Goal: Find specific page/section: Find specific page/section

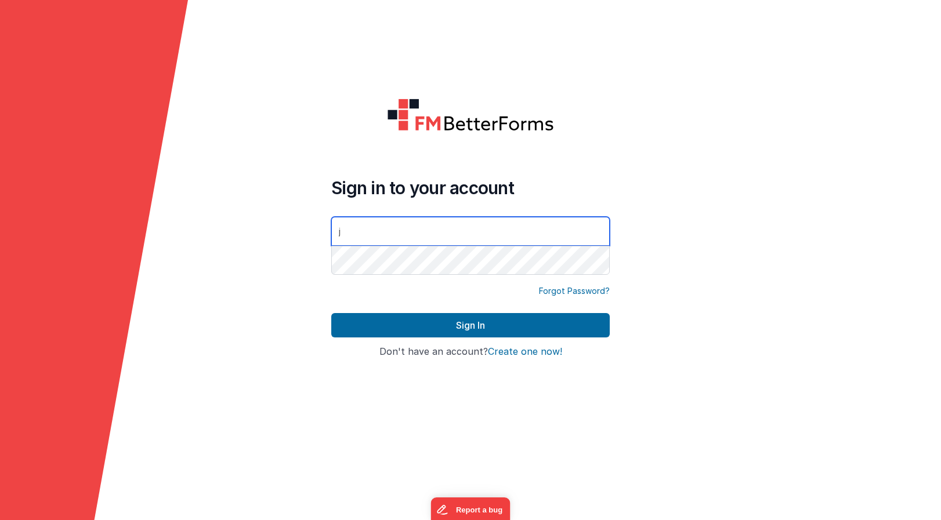
type input "[PERSON_NAME][EMAIL_ADDRESS][DOMAIN_NAME]"
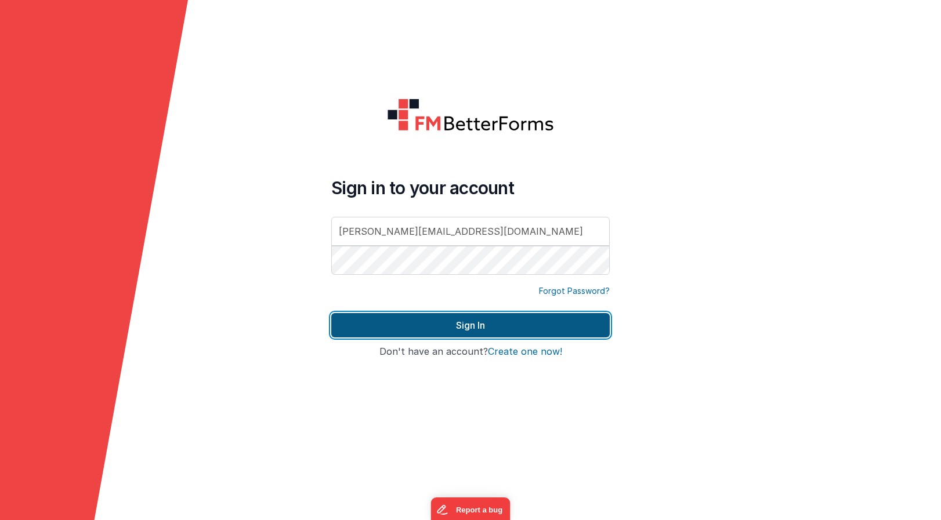
click at [493, 329] on button "Sign In" at bounding box center [470, 325] width 278 height 24
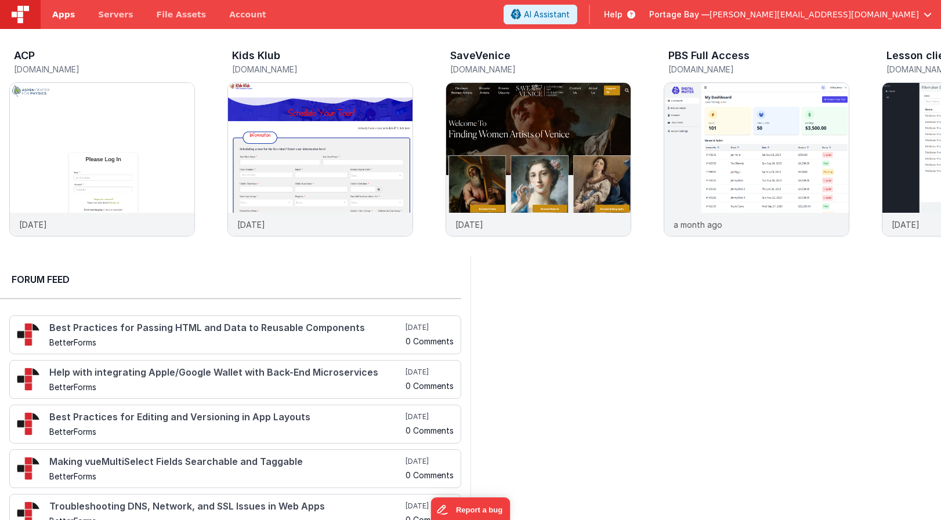
click at [55, 11] on span "Apps" at bounding box center [63, 15] width 23 height 12
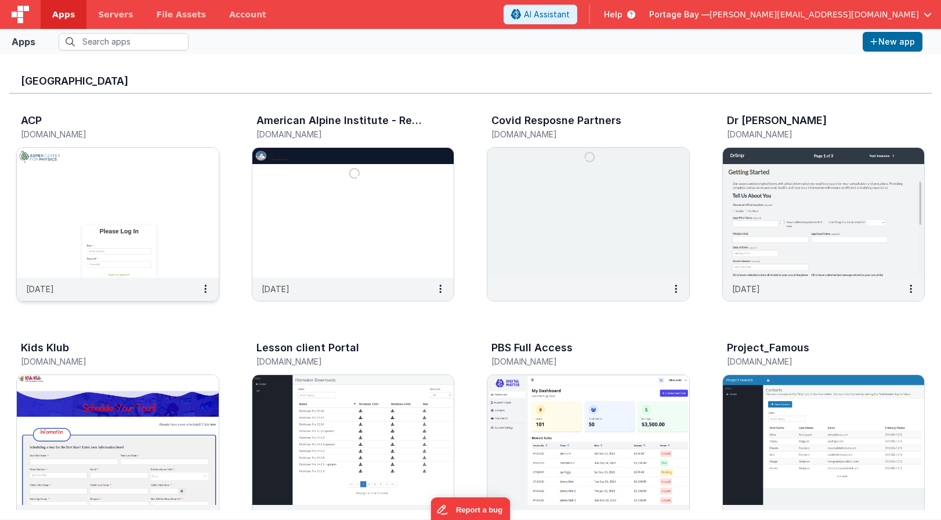
click at [118, 177] on img at bounding box center [118, 213] width 202 height 130
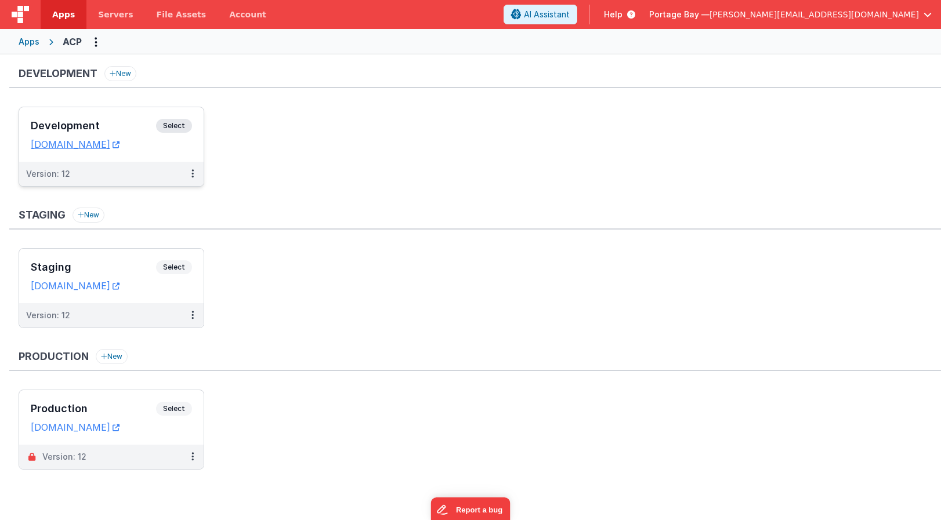
click at [180, 125] on span "Select" at bounding box center [174, 126] width 36 height 14
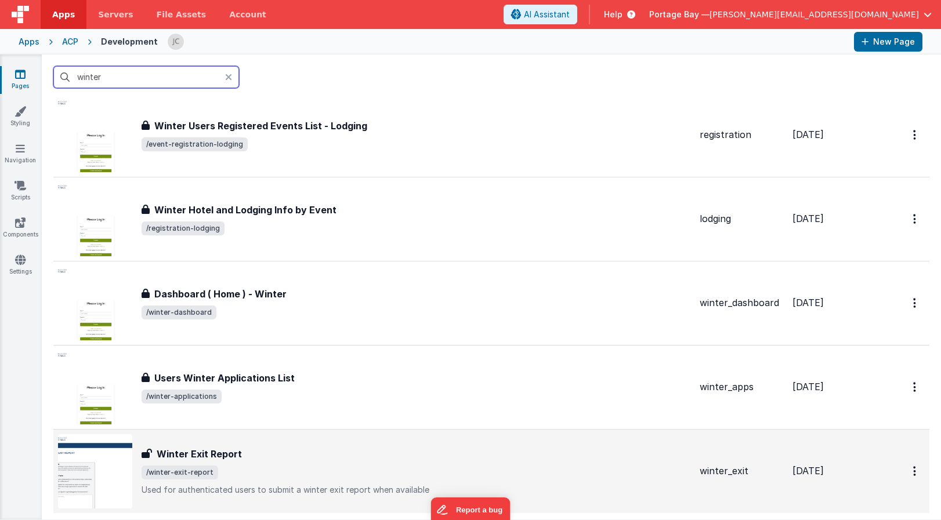
scroll to position [1475, 0]
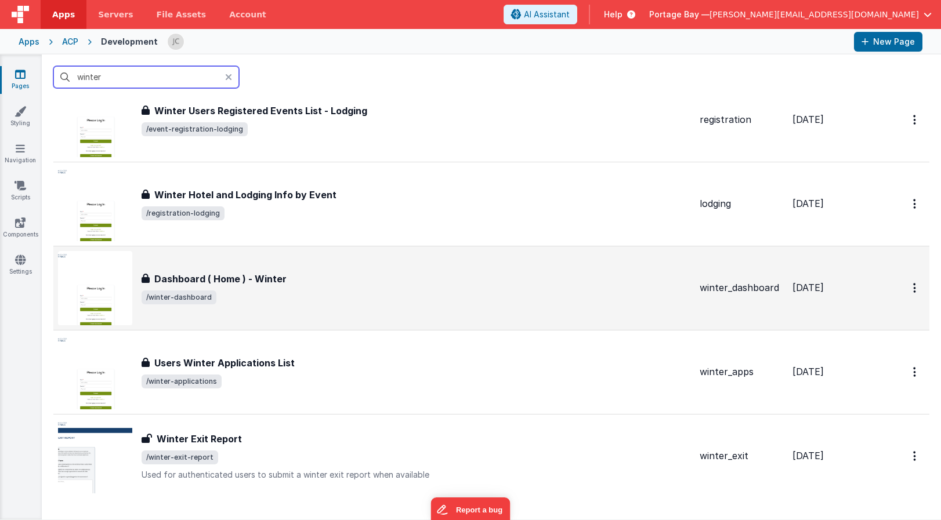
type input "winter"
click at [304, 284] on div "Dashboard ( Home ) - Winter" at bounding box center [415, 279] width 549 height 14
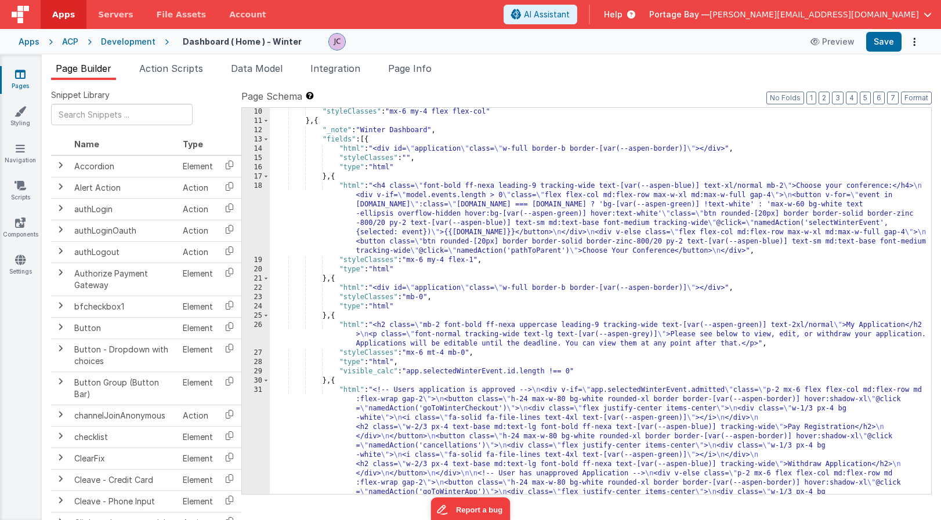
scroll to position [85, 0]
click at [348, 190] on div ""styleClasses" : "mx-6 my-4 flex flex-col" } , { "_note" : "Winter Dashboard" ,…" at bounding box center [600, 393] width 661 height 572
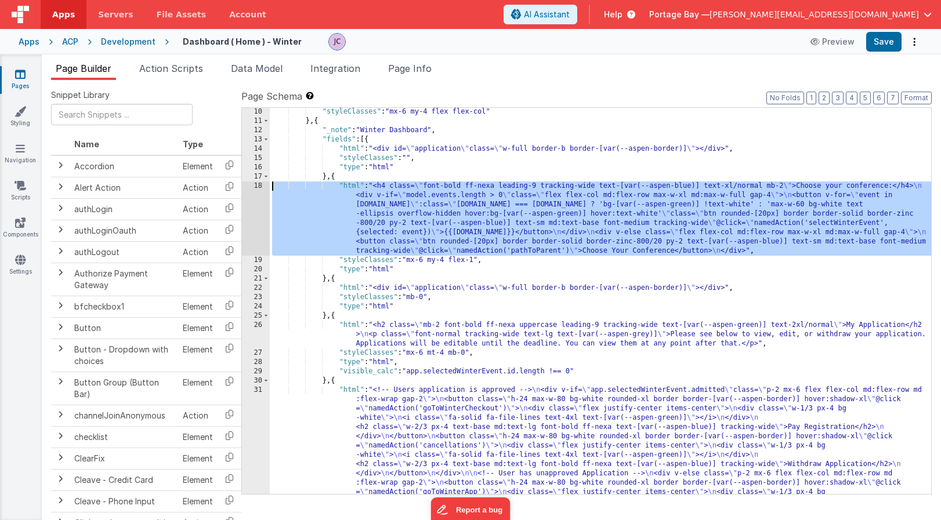
click at [255, 186] on div "18" at bounding box center [256, 218] width 28 height 74
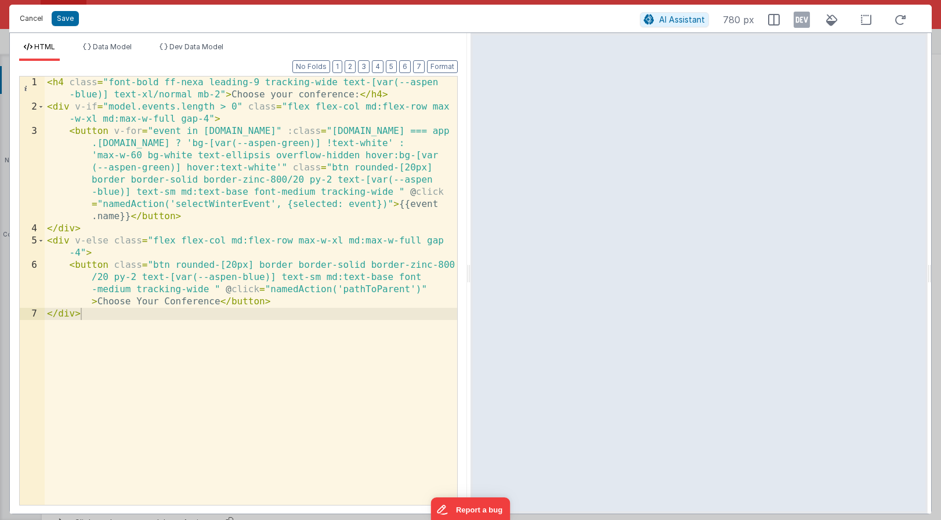
click at [33, 18] on button "Cancel" at bounding box center [31, 18] width 35 height 16
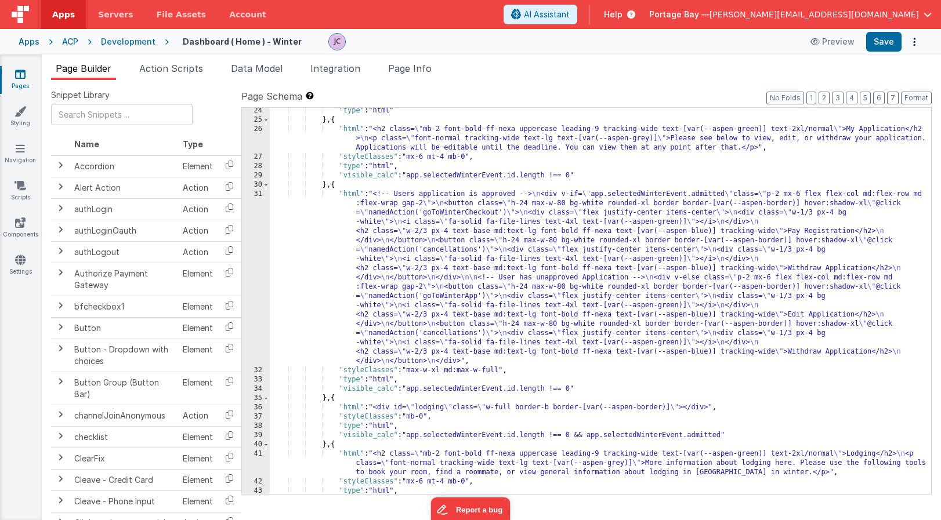
scroll to position [280, 0]
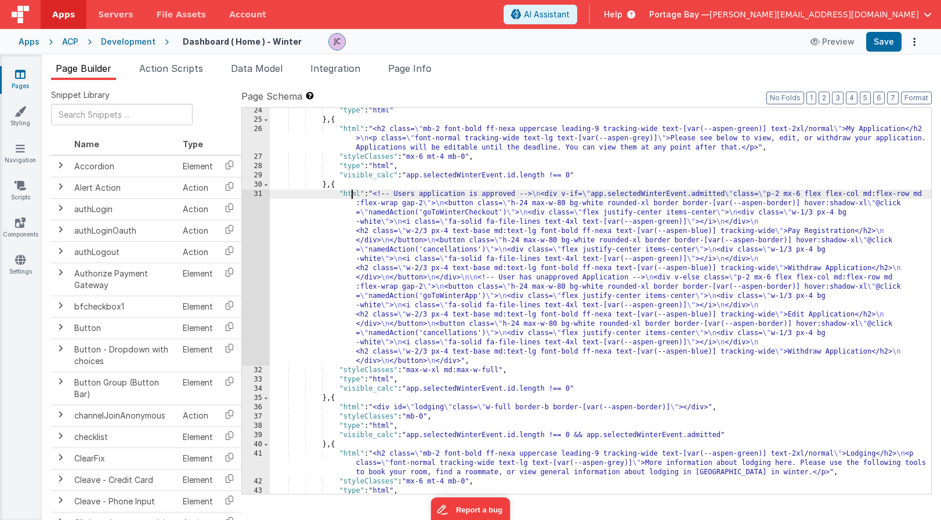
click at [351, 194] on div ""type" : "html" } , { "html" : "<h2 class= \" mb-2 font-bold ff-nexa uppercase …" at bounding box center [600, 308] width 661 height 405
click at [257, 196] on div "31" at bounding box center [256, 278] width 28 height 176
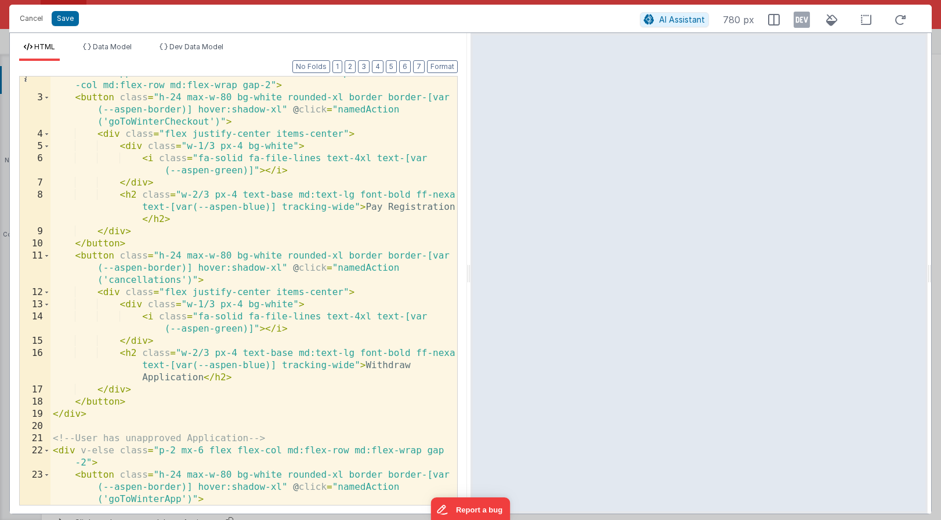
scroll to position [0, 0]
